Goal: Transaction & Acquisition: Purchase product/service

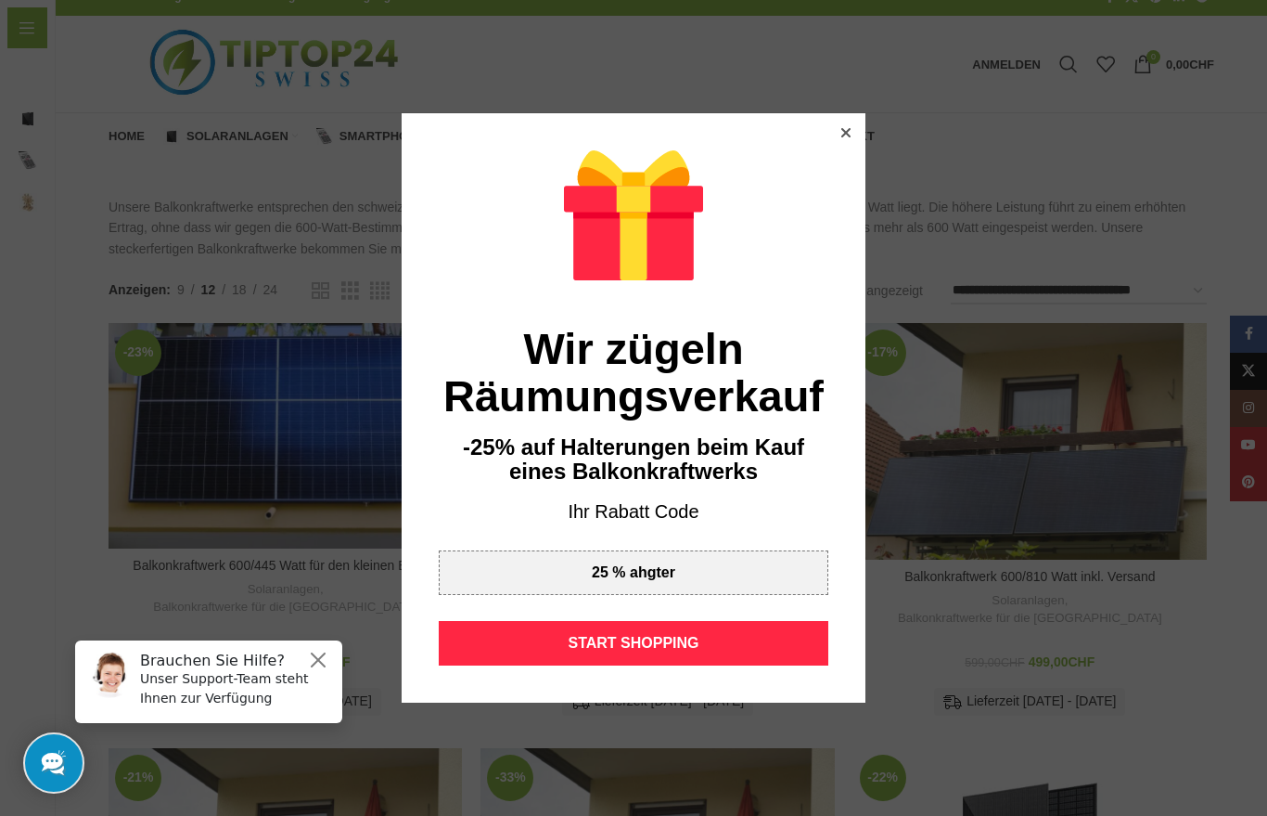
click at [694, 646] on div "START SHOPPING" at bounding box center [634, 643] width 390 height 45
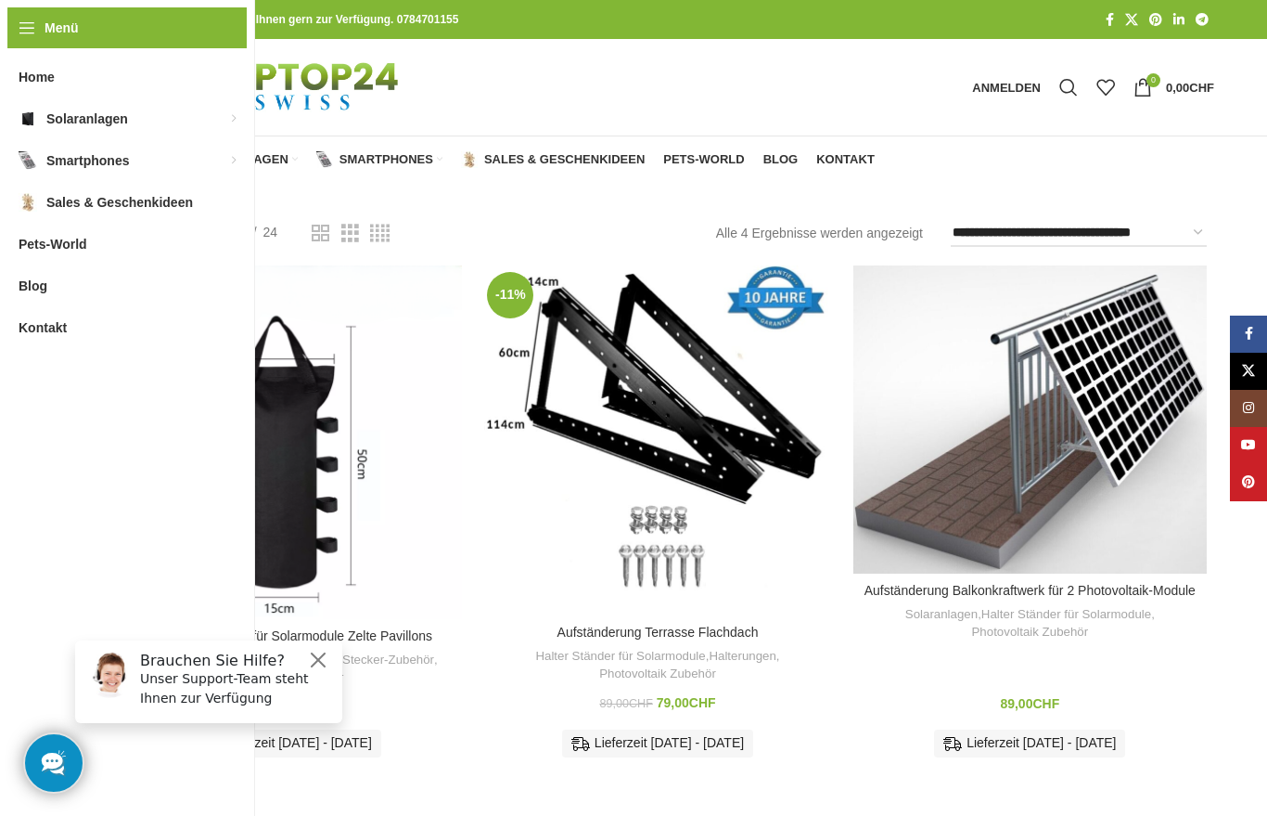
click at [260, 214] on link "Balkonkraftwerke für die [GEOGRAPHIC_DATA]" at bounding box center [256, 232] width 167 height 48
click at [275, 224] on link "Balkonkraftwerke für die [GEOGRAPHIC_DATA]" at bounding box center [256, 232] width 167 height 48
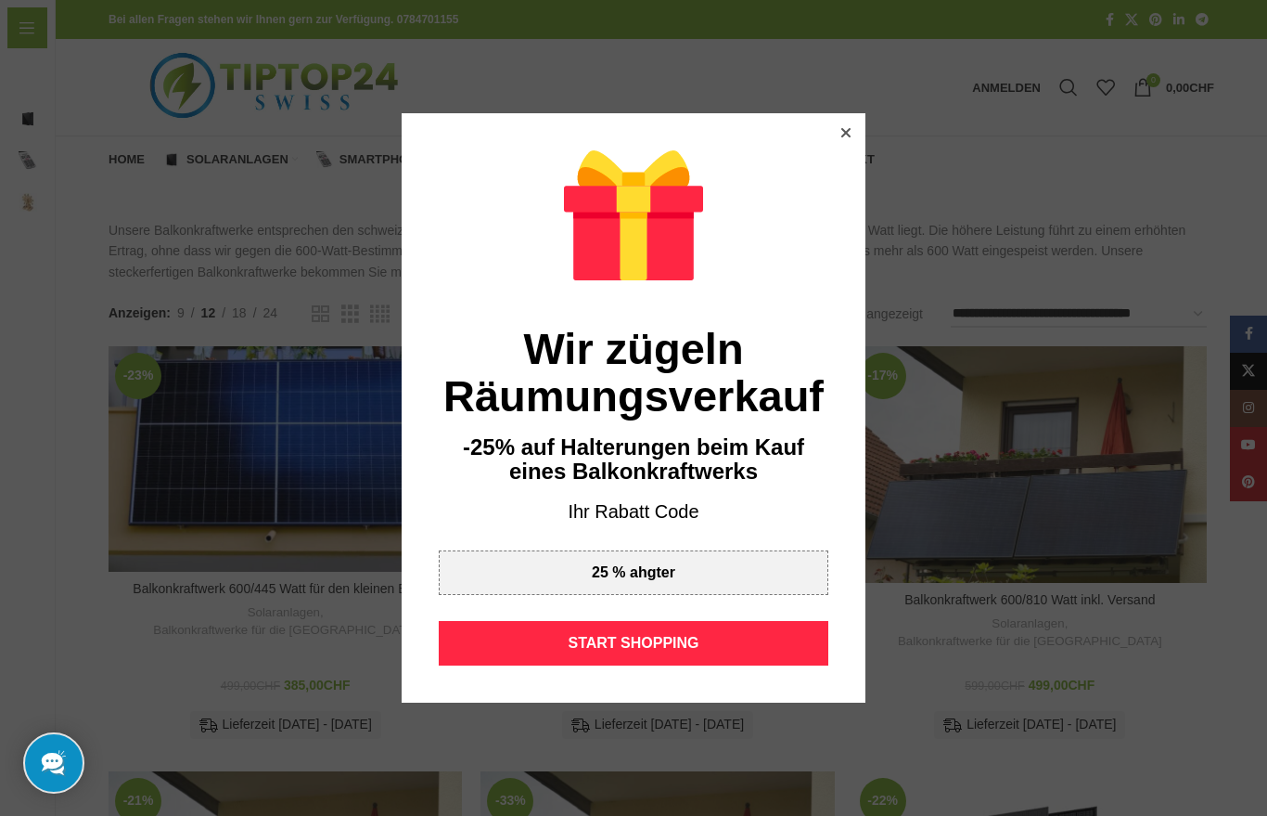
click at [852, 164] on div "Wir zügeln Räumungsverkauf -25% auf Halterungen beim Kauf eines Balkonkraftwerk…" at bounding box center [634, 408] width 464 height 590
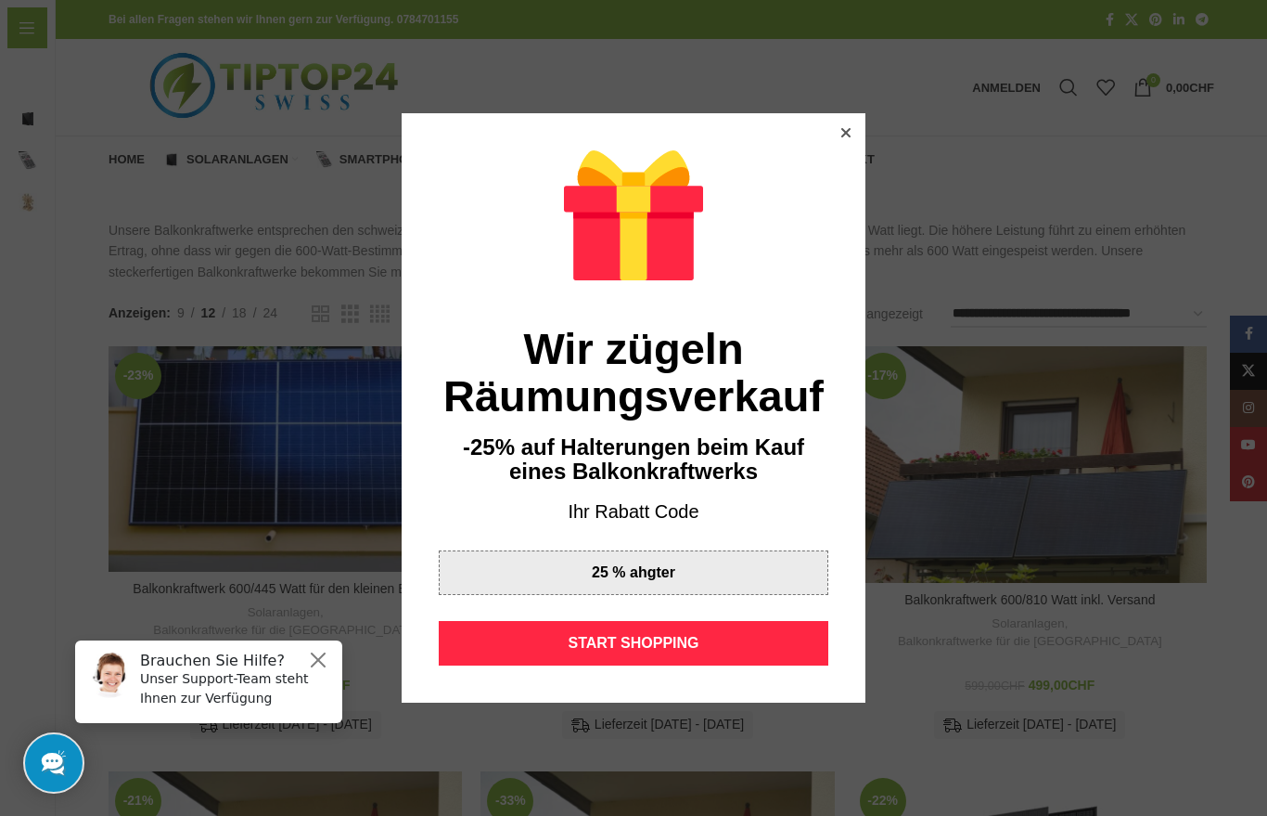
click at [706, 584] on div "zum kopieren klicken 25 % ahgter" at bounding box center [634, 572] width 390 height 45
click at [854, 141] on div at bounding box center [846, 132] width 17 height 17
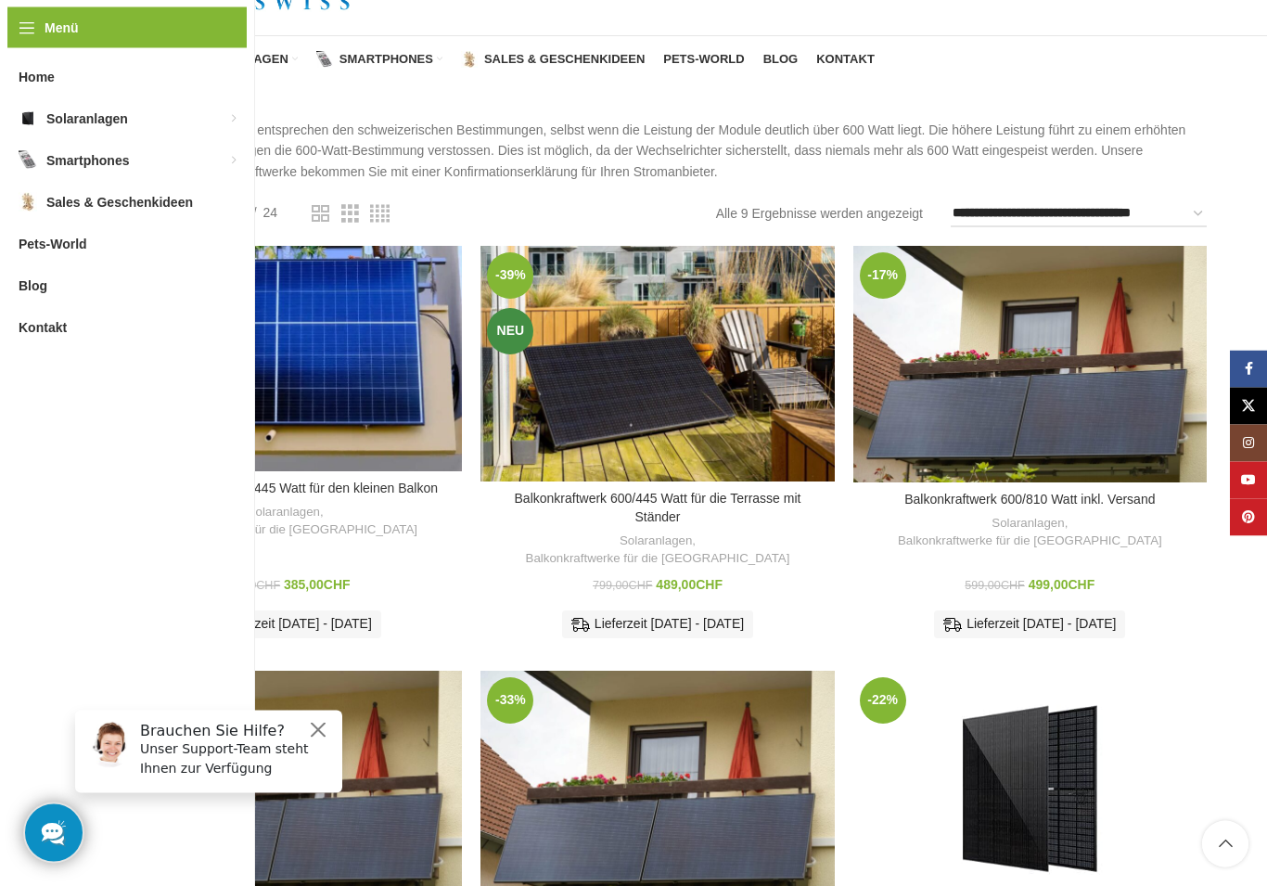
scroll to position [101, 0]
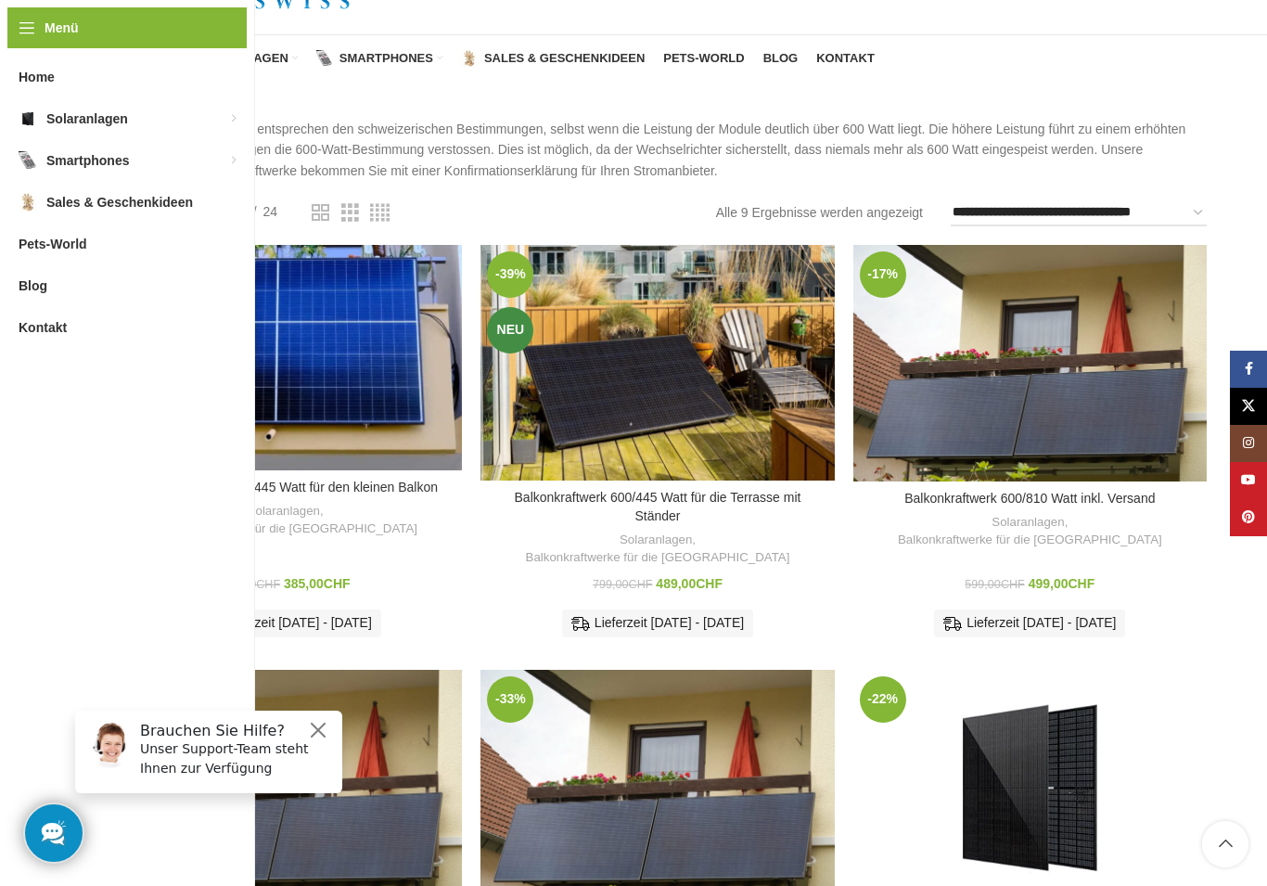
click at [1047, 374] on div "Balkonkraftwerk 600/810 Watt inkl. Versand" at bounding box center [1074, 363] width 88 height 237
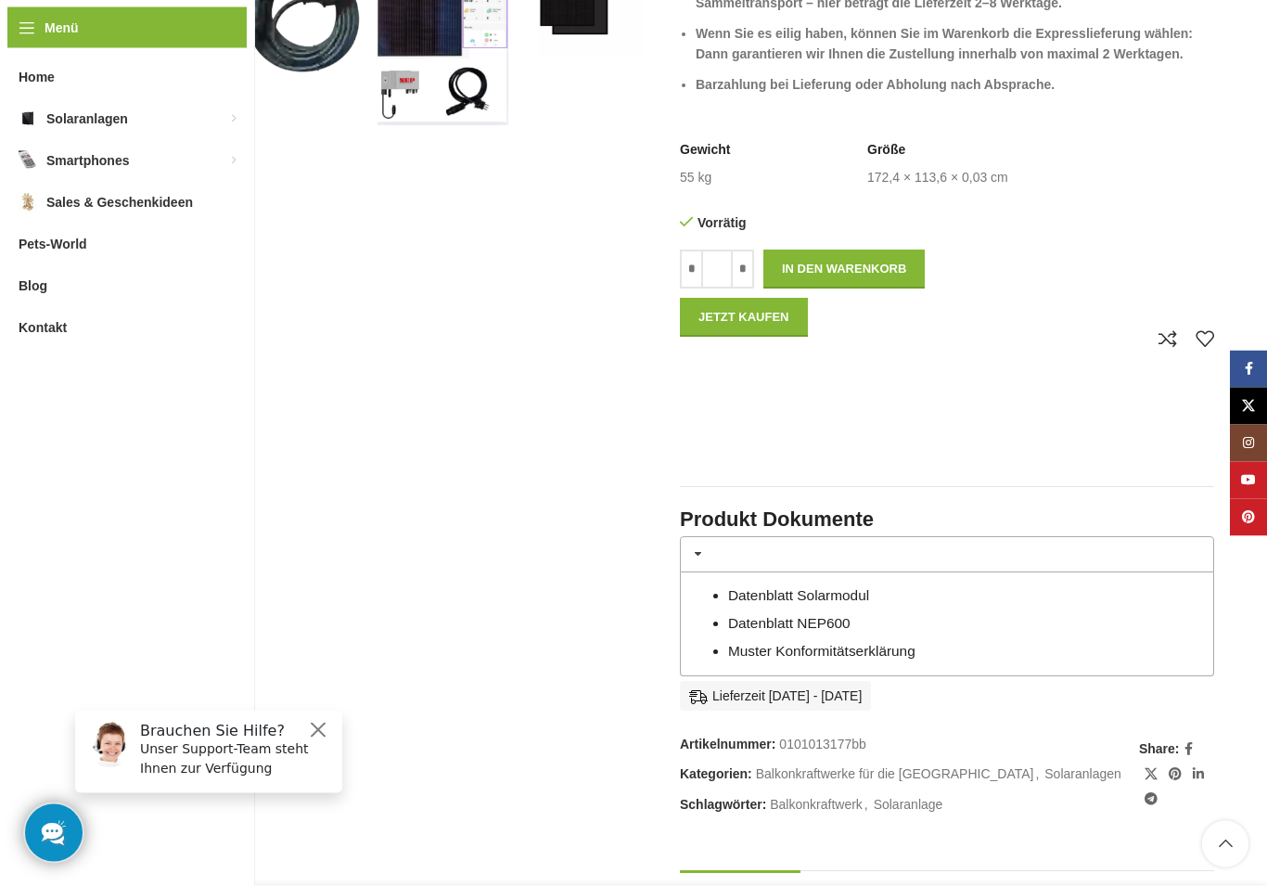
scroll to position [696, 0]
click at [916, 643] on link "Muster Konformitätserklärung" at bounding box center [821, 651] width 187 height 16
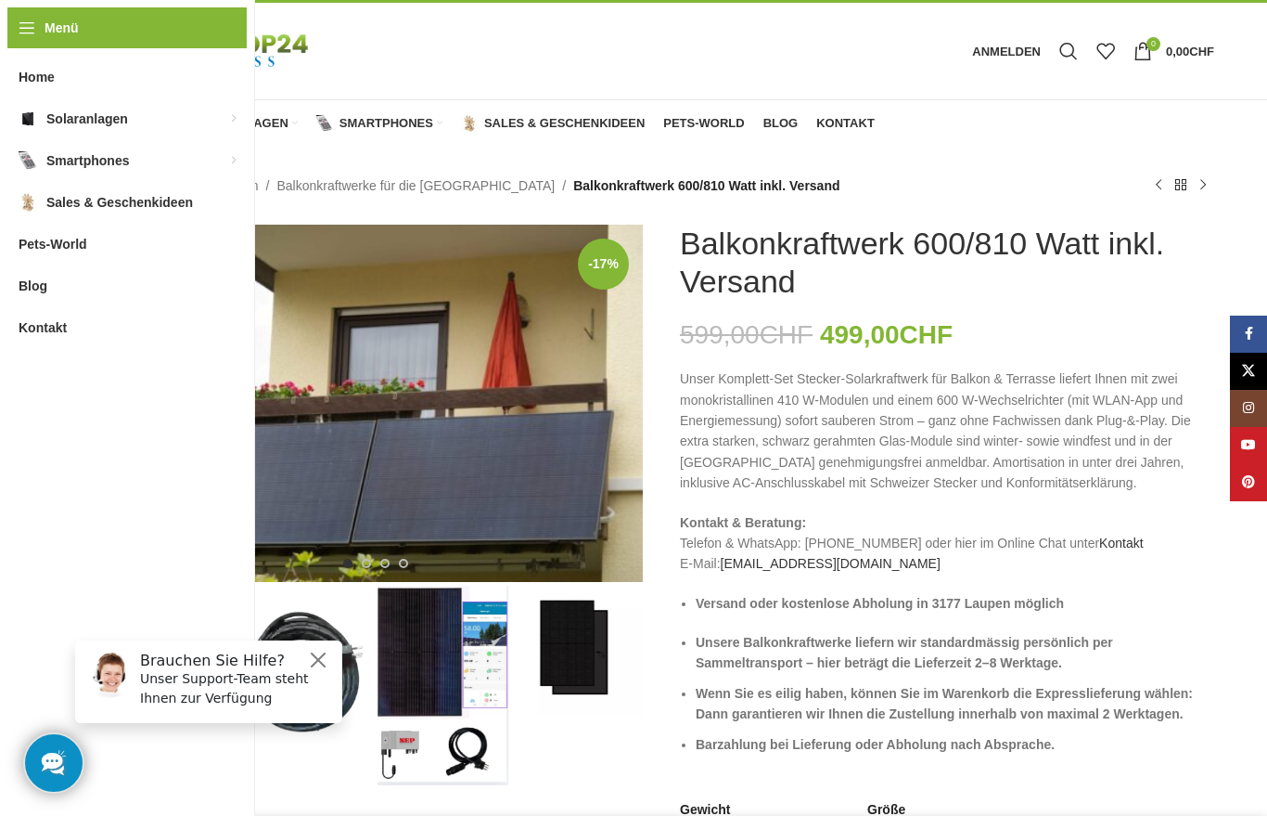
scroll to position [0, 0]
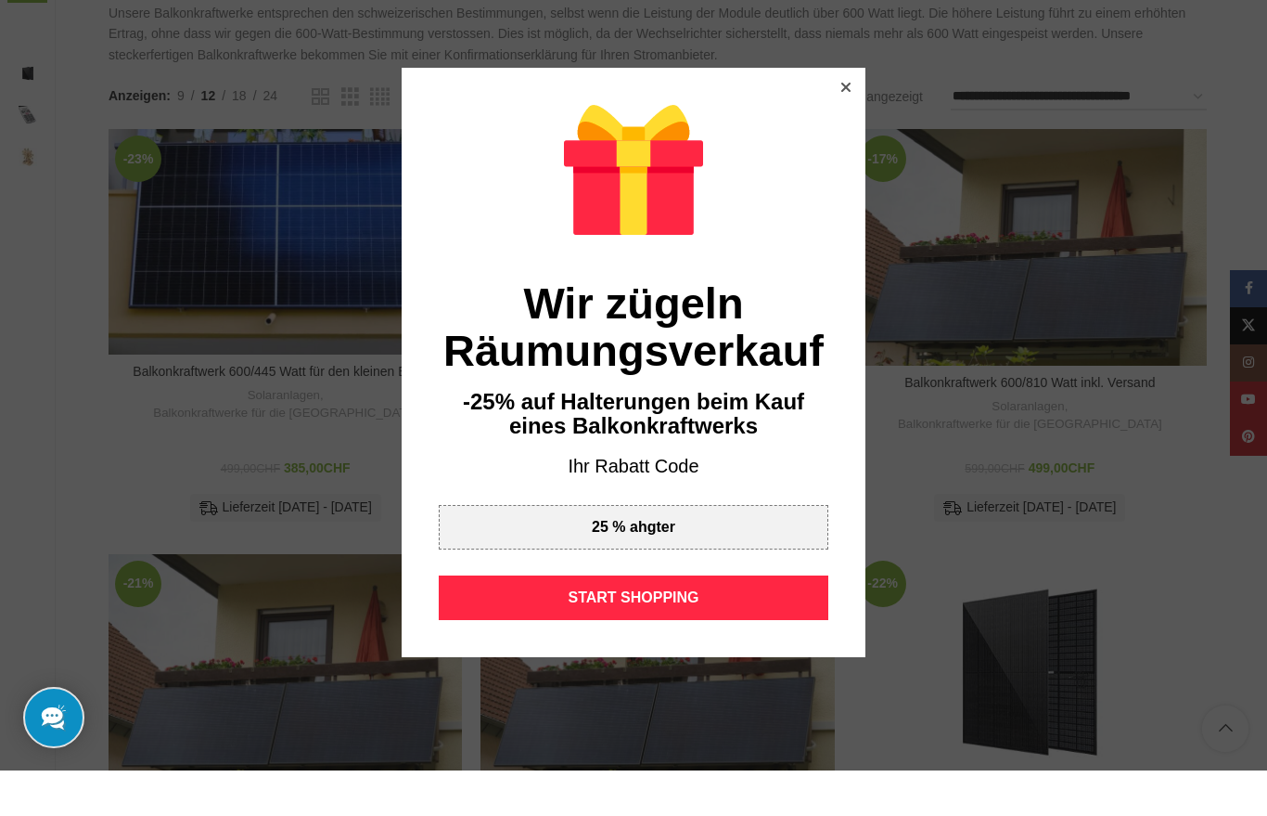
click at [841, 124] on div at bounding box center [846, 132] width 17 height 17
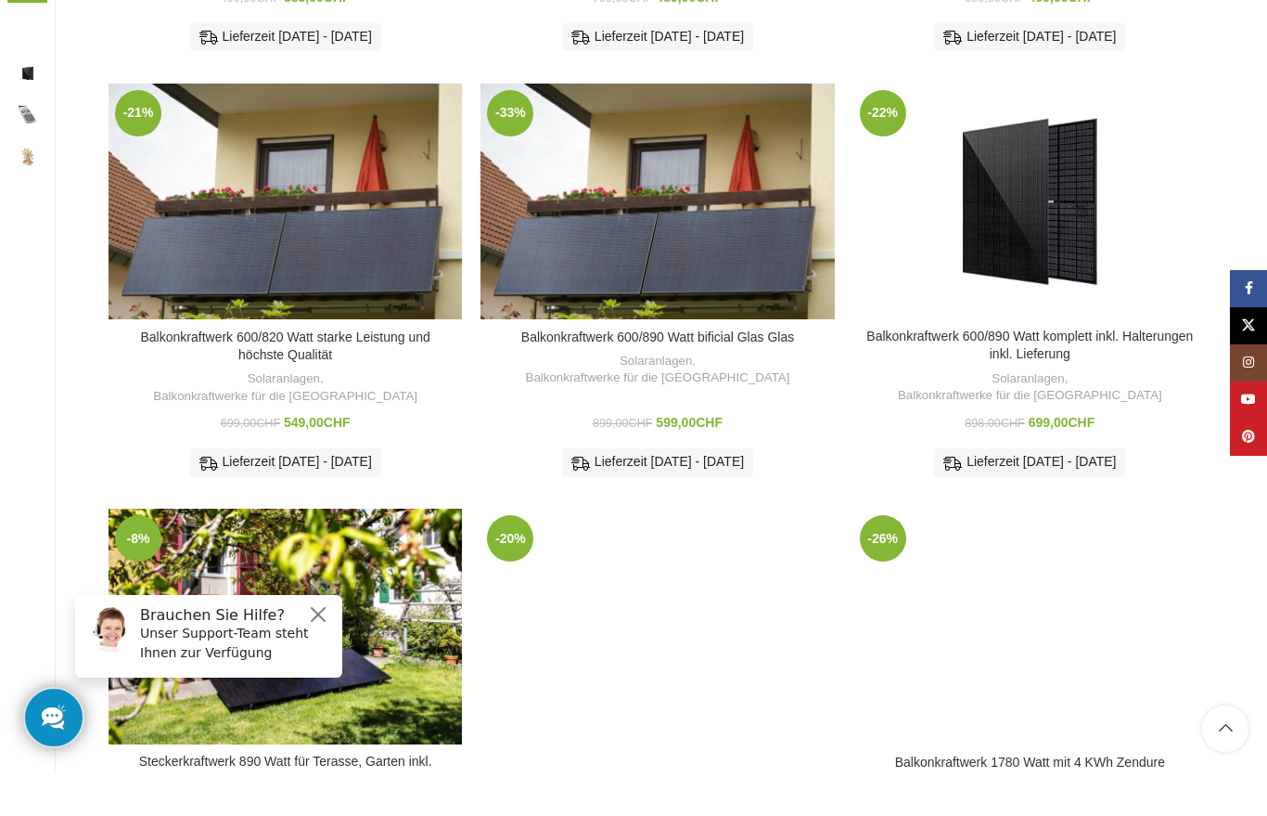
scroll to position [662, 0]
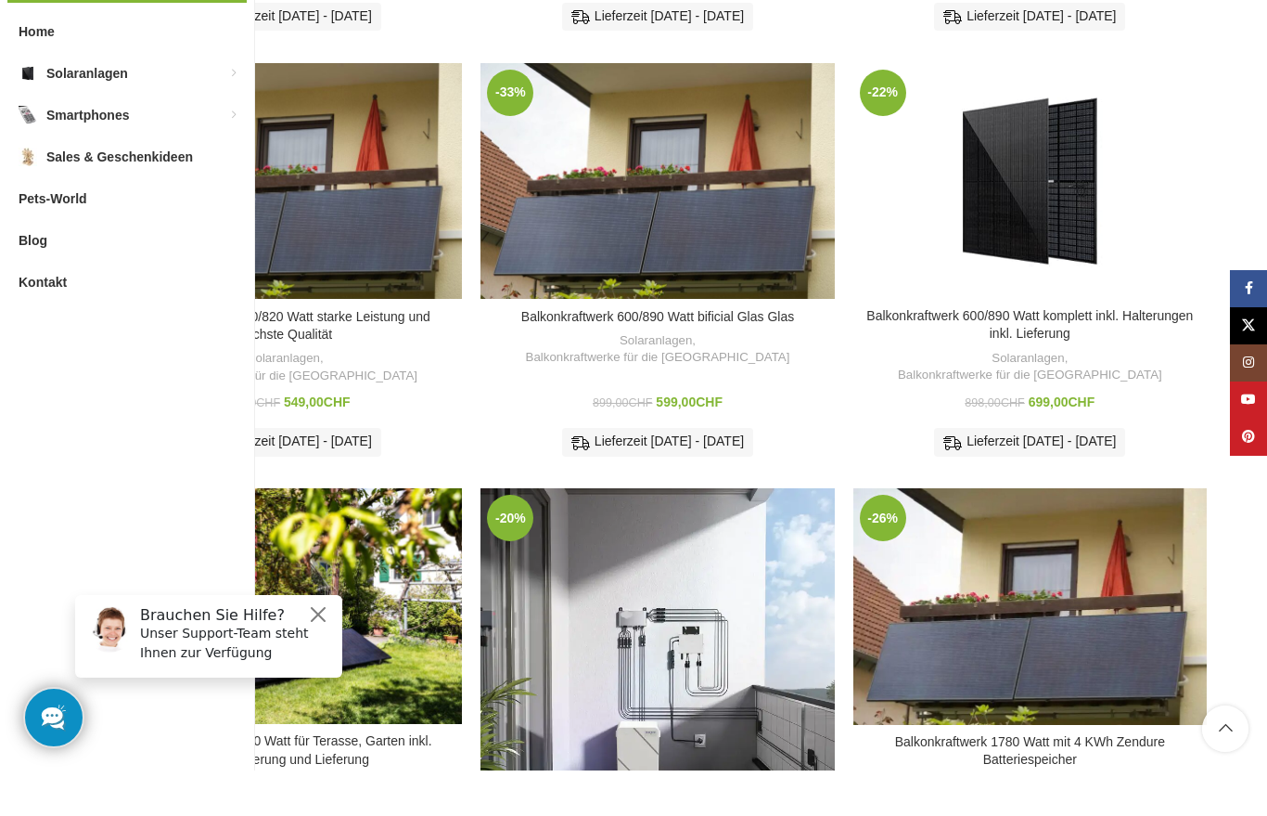
click at [662, 207] on div "Balkonkraftwerk 600/890 Watt bificial Glas Glas" at bounding box center [687, 227] width 59 height 237
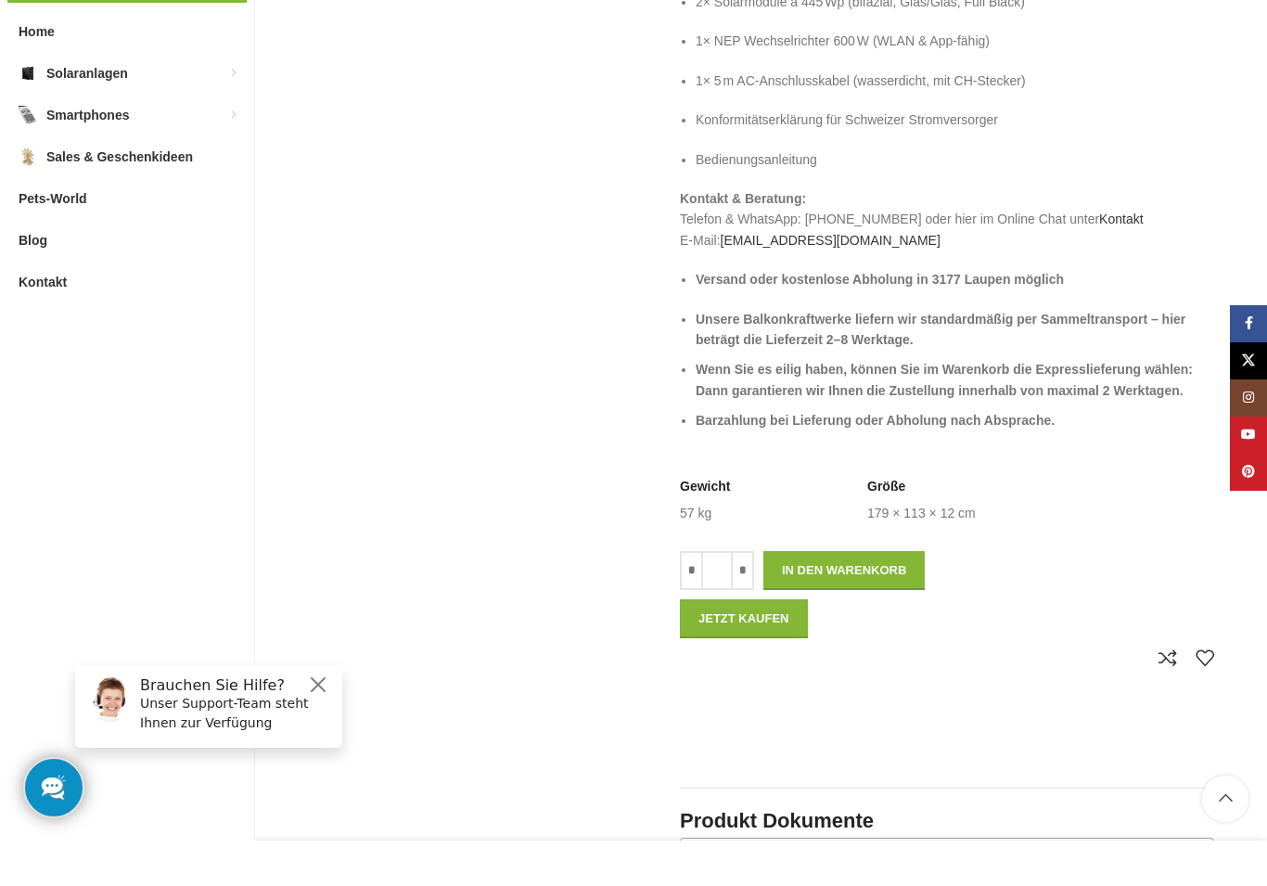
scroll to position [803, 0]
click at [861, 595] on button "In den Warenkorb" at bounding box center [844, 614] width 161 height 39
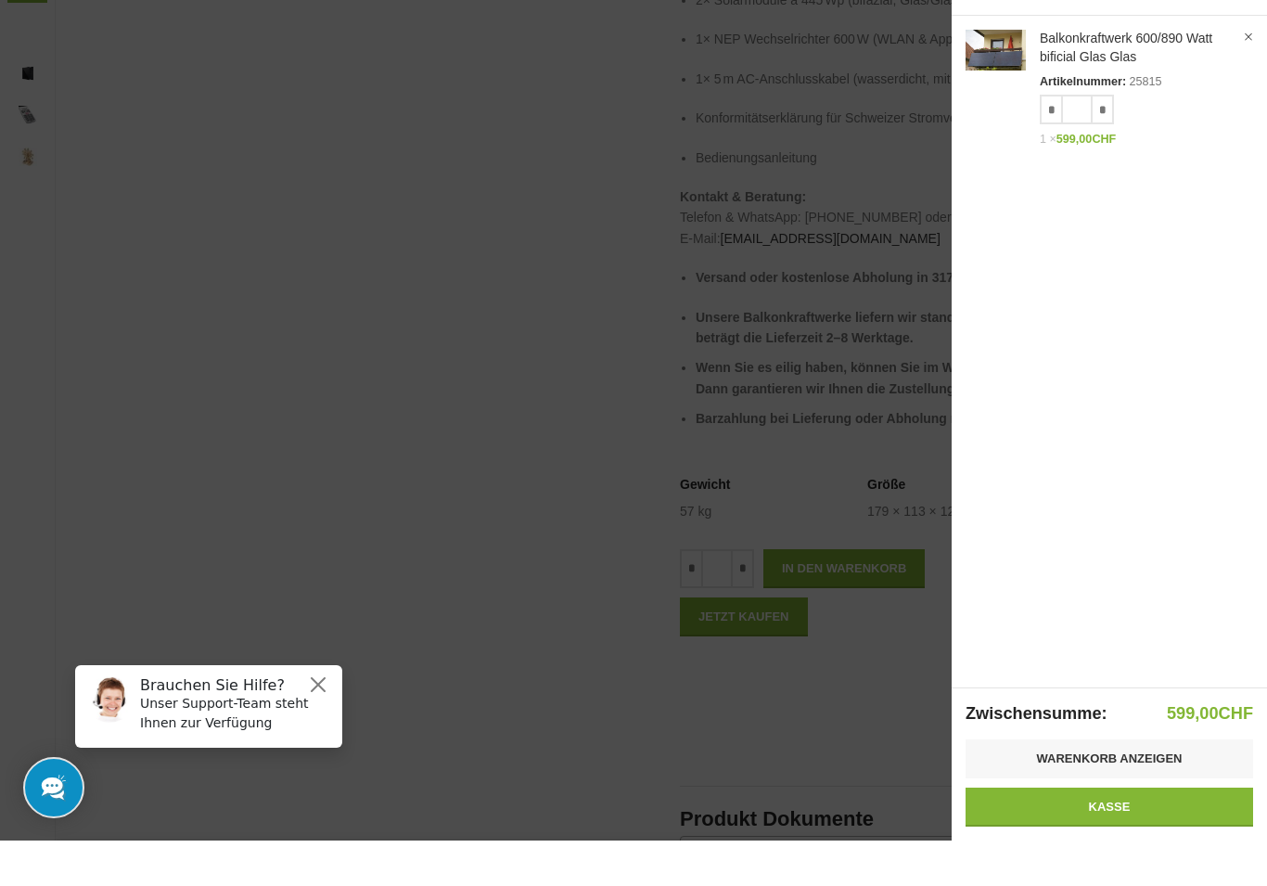
click at [1166, 815] on link "Kasse" at bounding box center [1110, 852] width 288 height 39
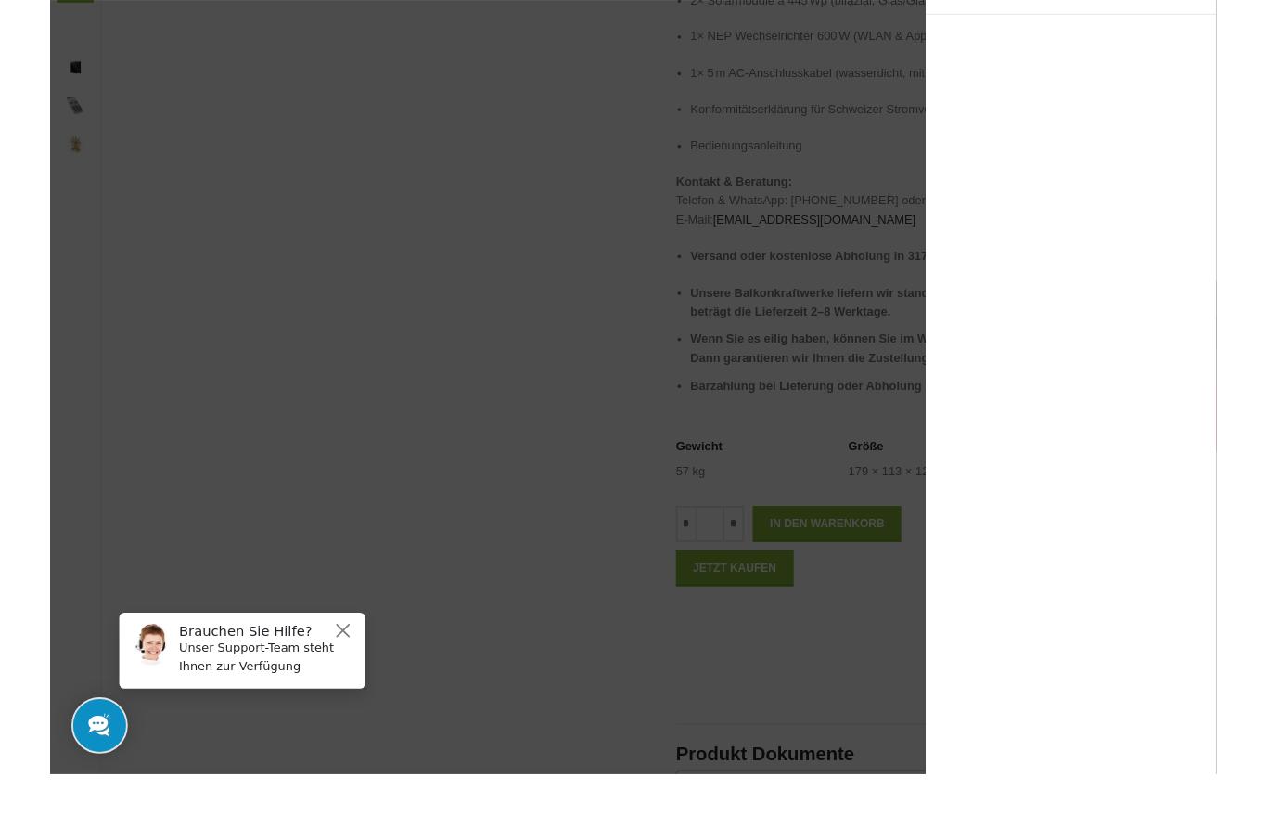
scroll to position [874, 0]
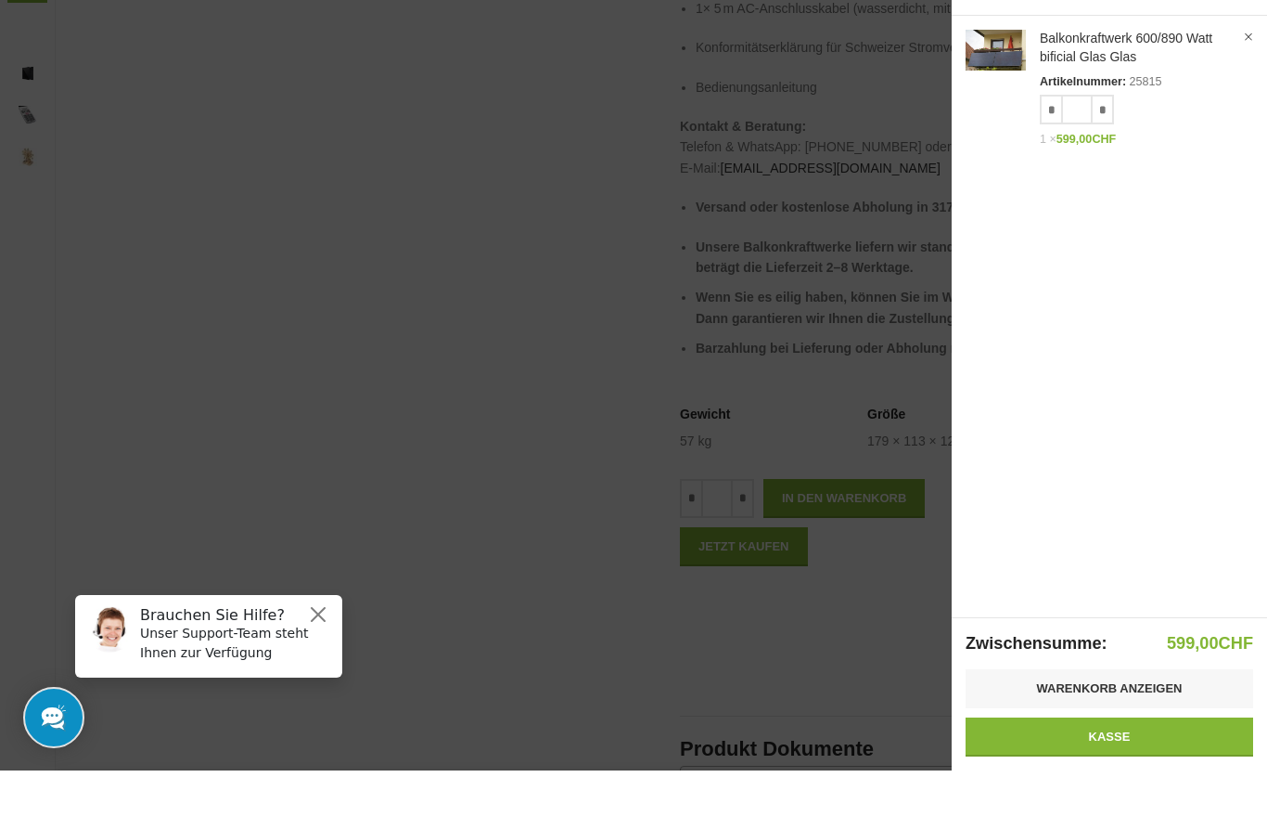
click at [327, 609] on button "Close" at bounding box center [318, 614] width 22 height 22
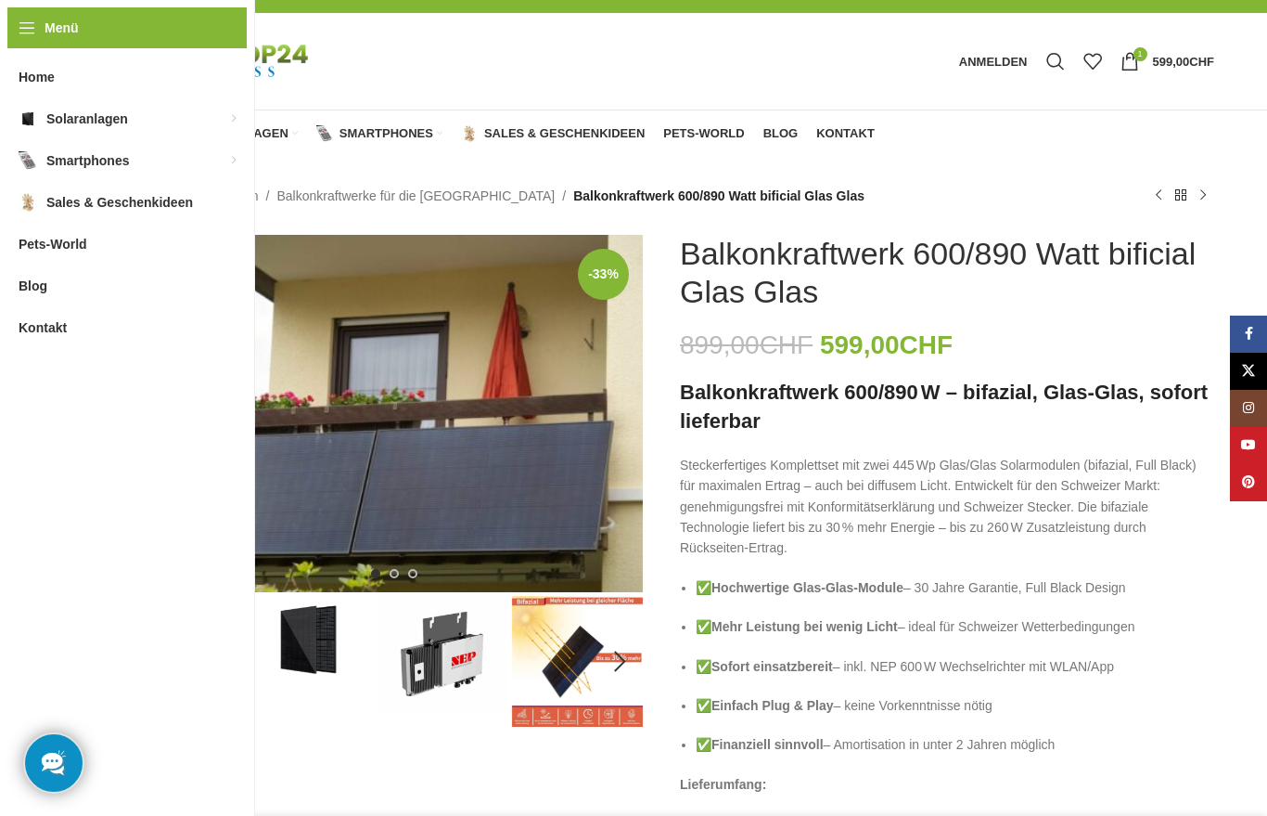
scroll to position [0, 0]
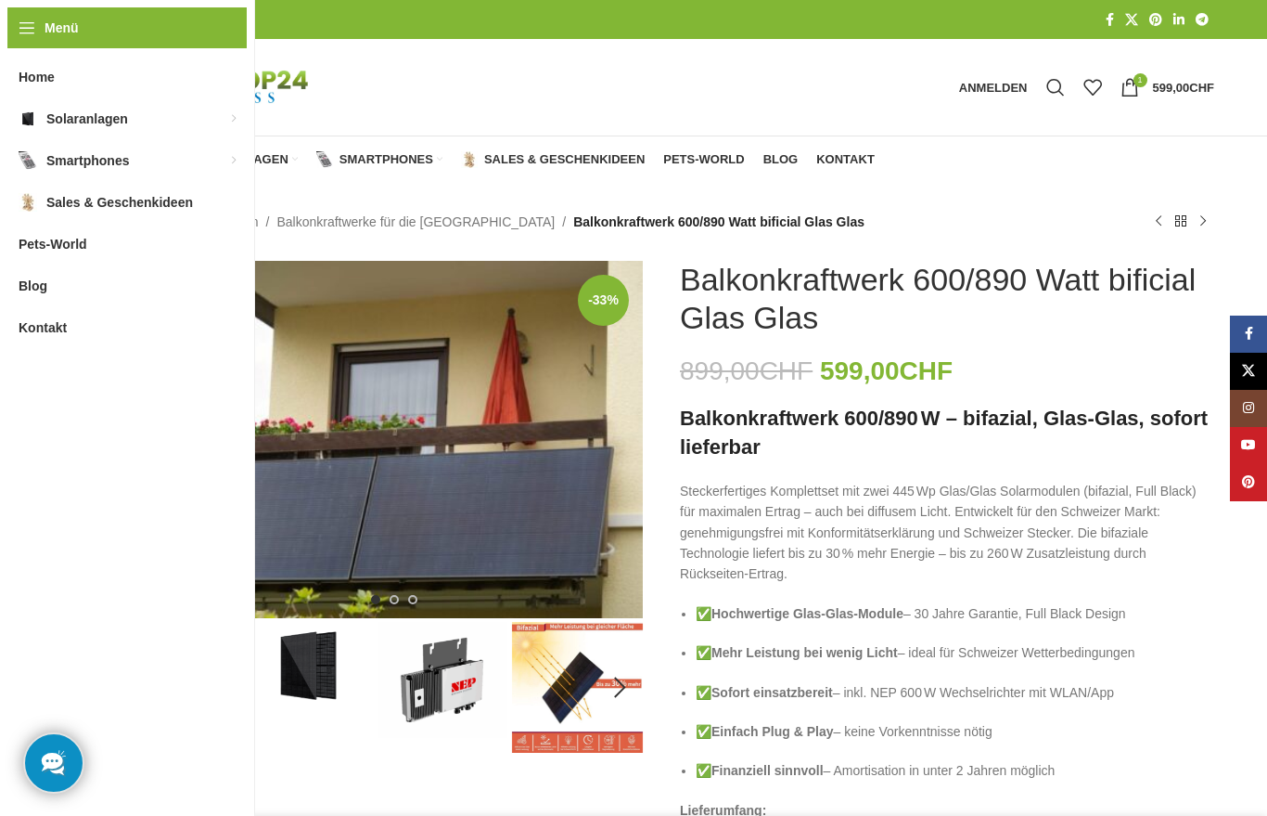
click at [1134, 83] on span "1 Artikel" at bounding box center [1141, 80] width 14 height 14
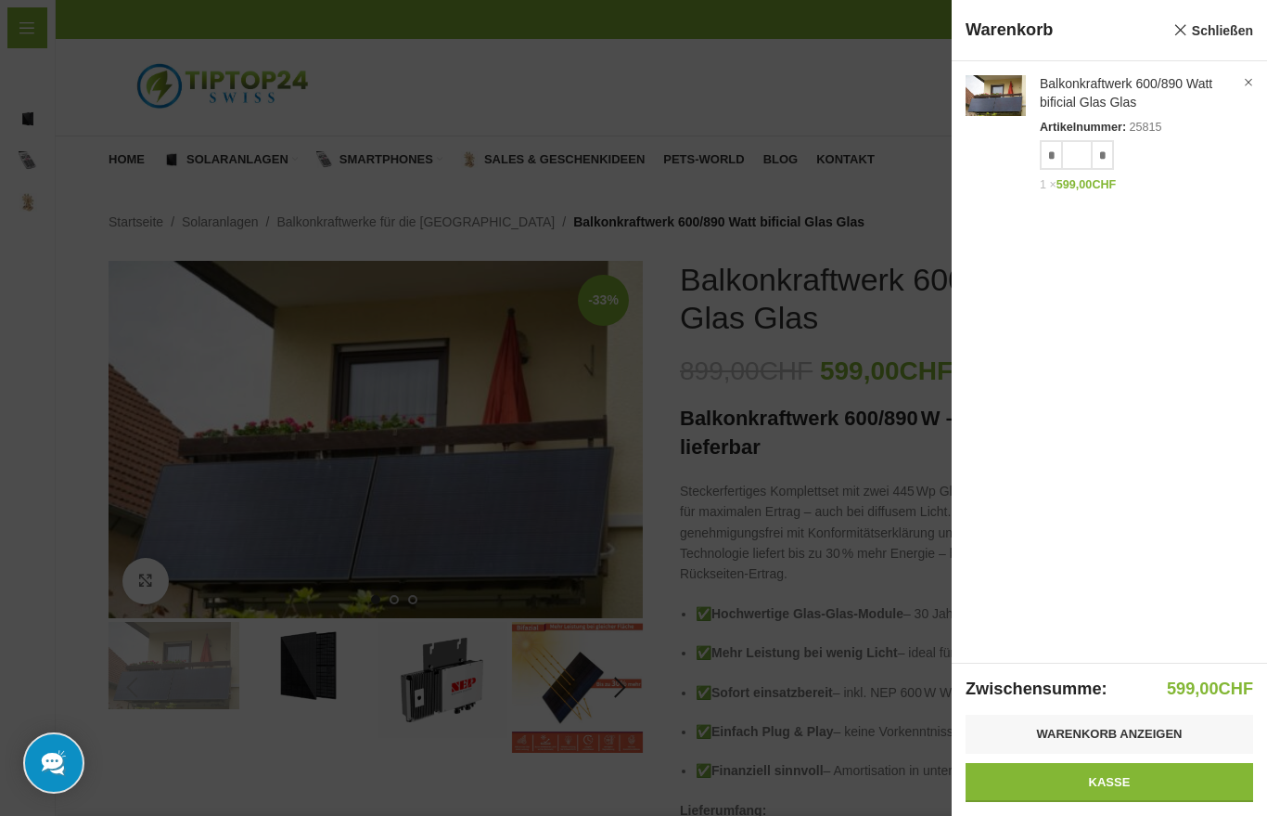
click at [1256, 72] on link "Anzeigen" at bounding box center [1109, 130] width 315 height 139
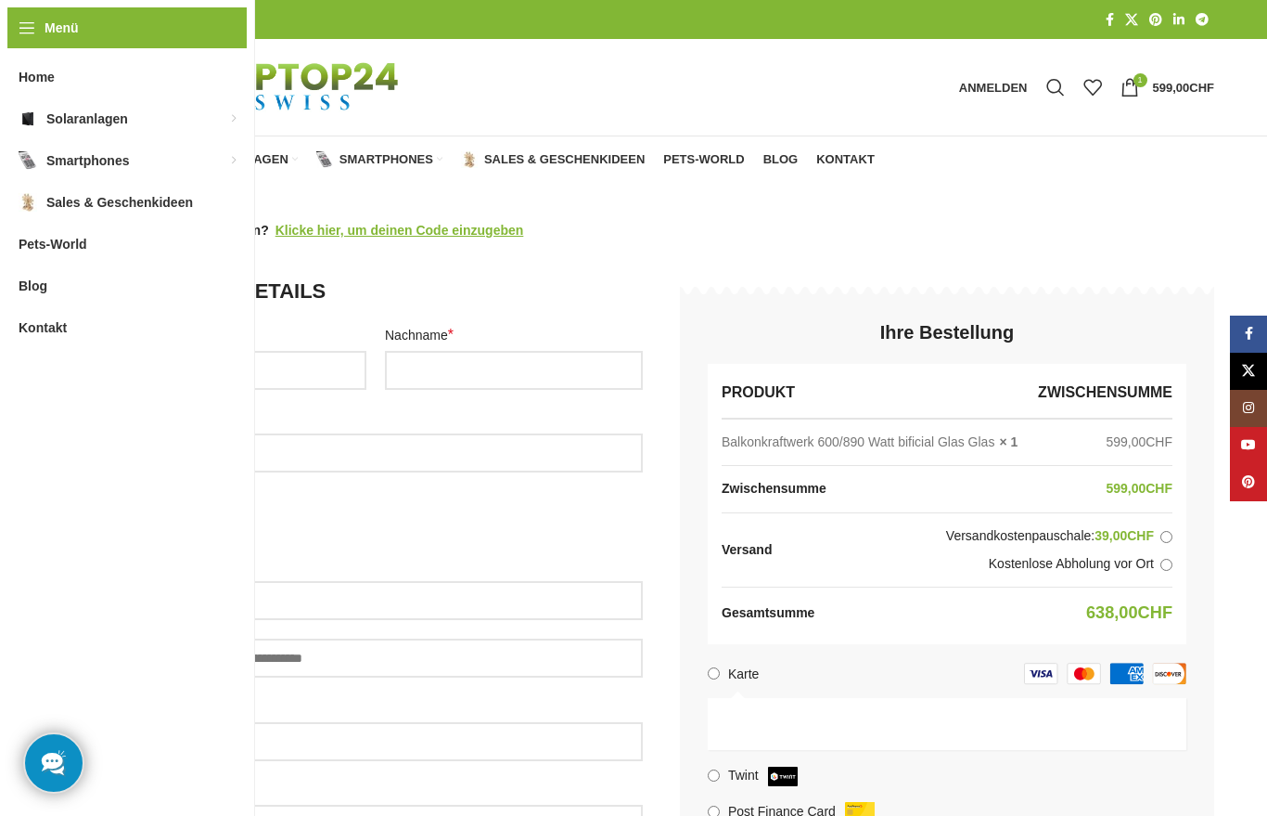
select select "**"
